Goal: Information Seeking & Learning: Check status

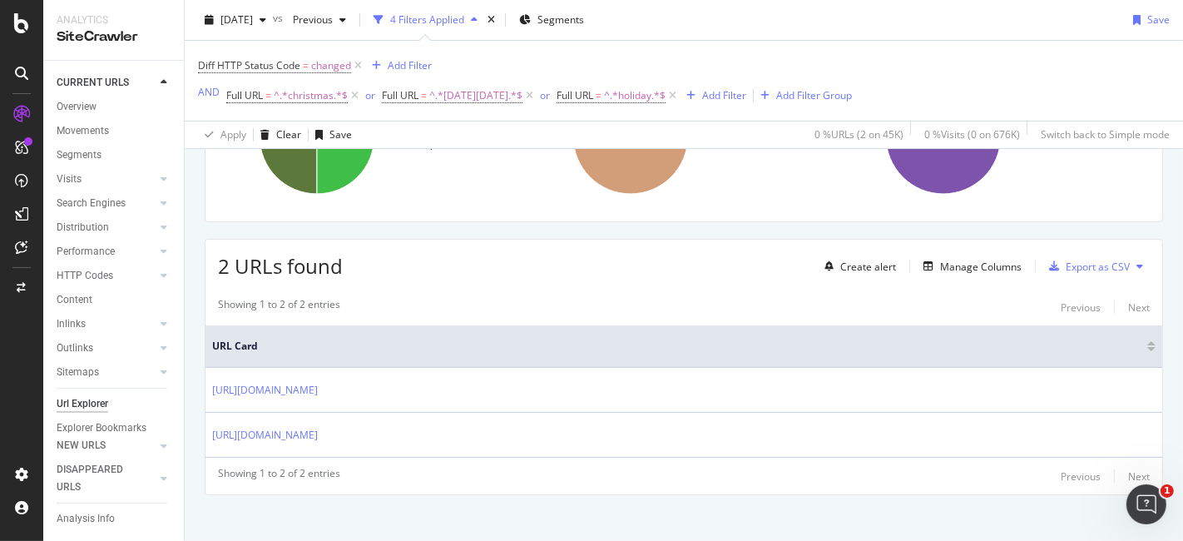
scroll to position [216, 0]
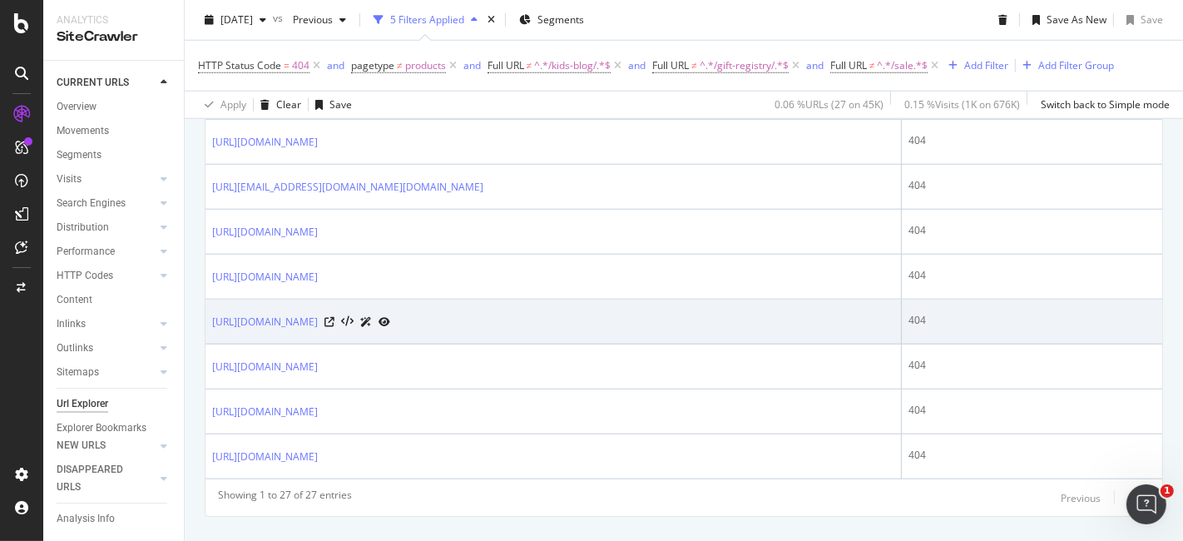
scroll to position [1363, 0]
